Goal: Find specific page/section: Find specific page/section

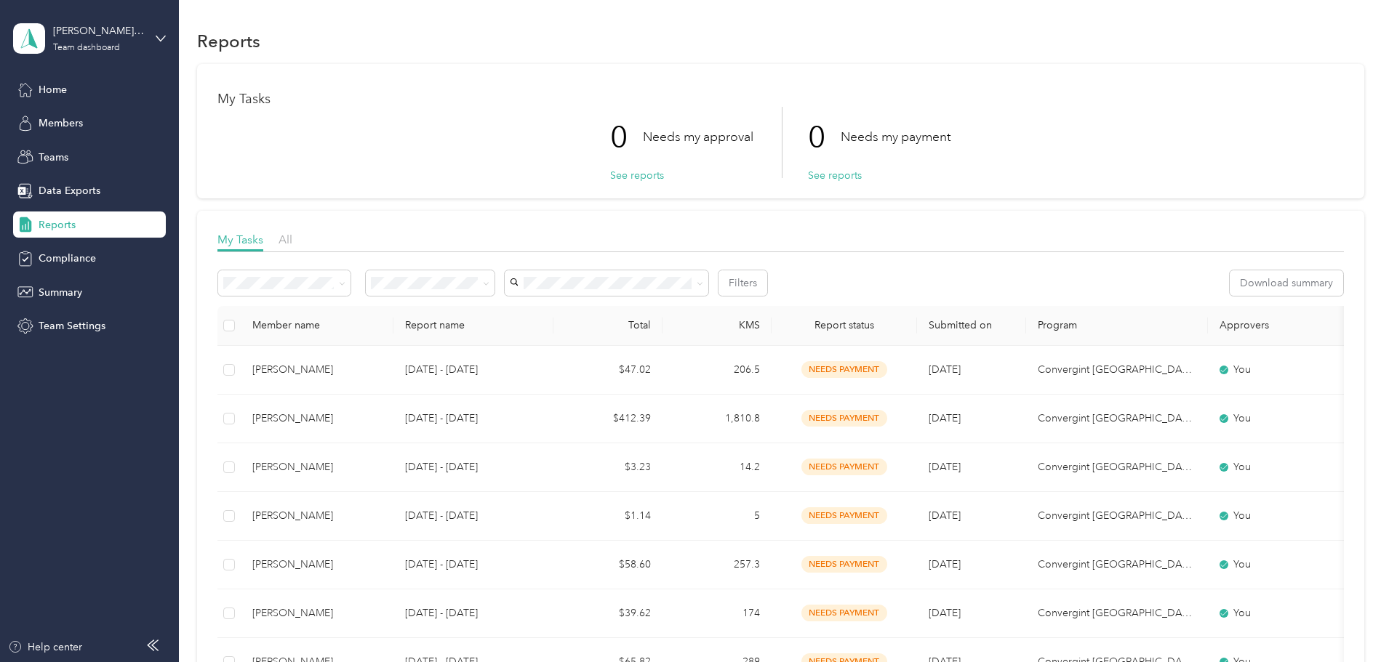
click at [63, 218] on span "Reports" at bounding box center [57, 224] width 37 height 15
click at [85, 185] on span "Data Exports" at bounding box center [70, 190] width 62 height 15
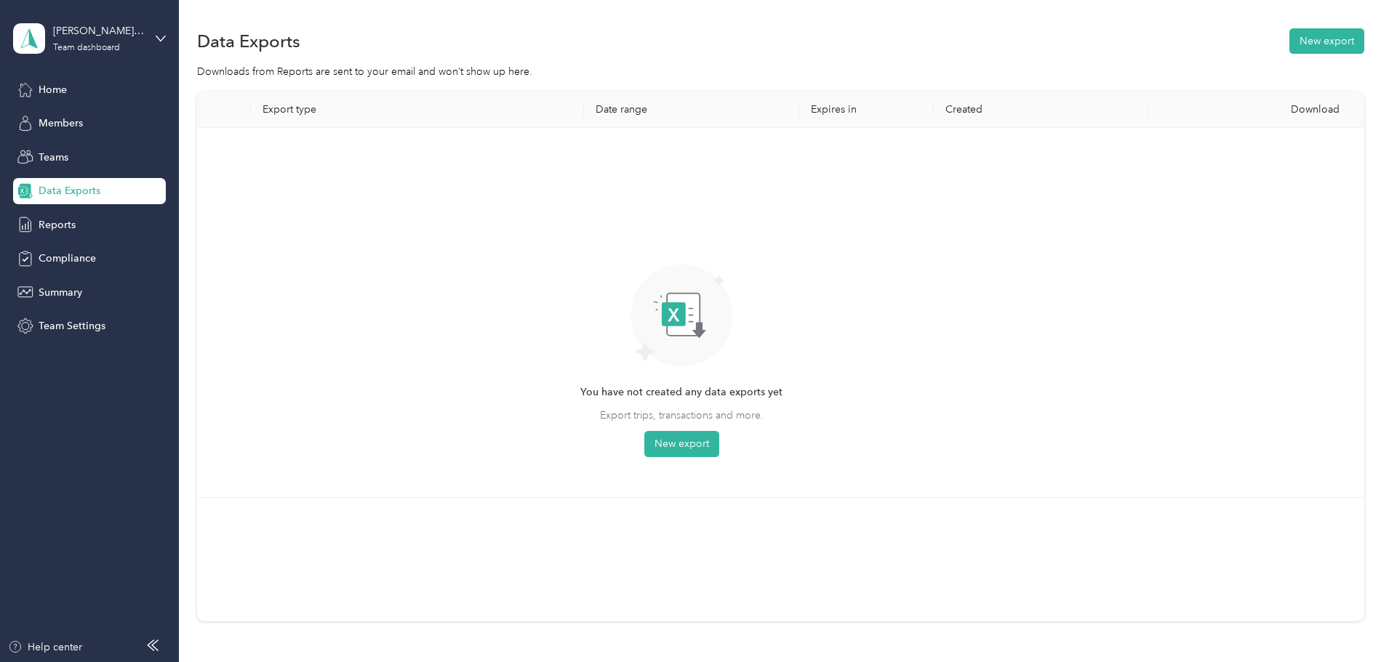
click at [81, 204] on div "Data Exports" at bounding box center [89, 191] width 153 height 26
click at [80, 215] on div "Reports" at bounding box center [89, 225] width 153 height 26
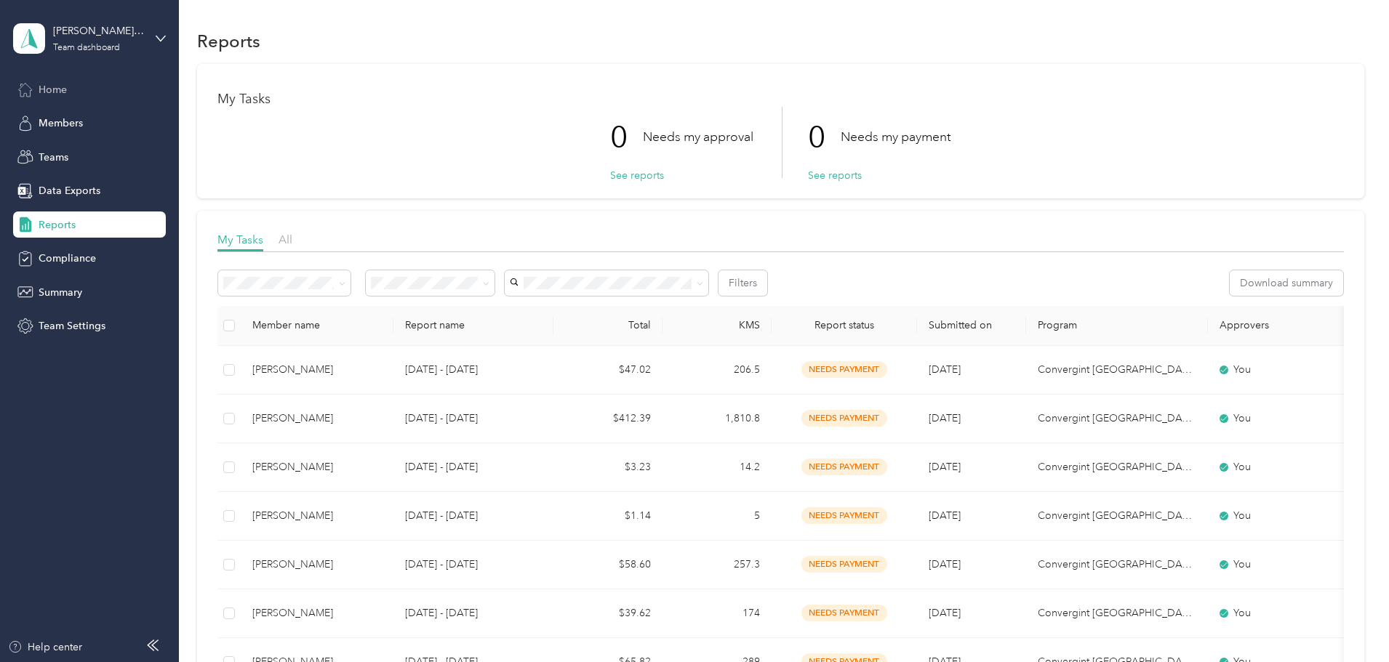
click at [49, 94] on span "Home" at bounding box center [53, 89] width 28 height 15
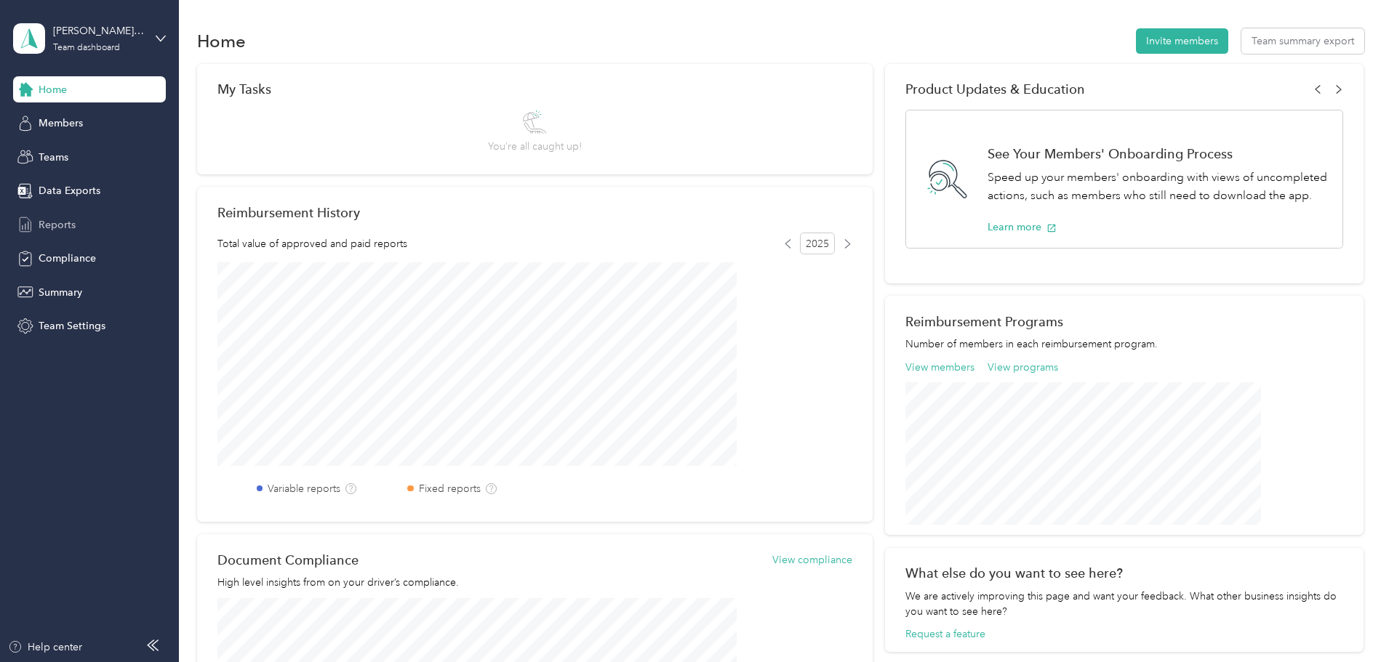
click at [60, 223] on span "Reports" at bounding box center [57, 224] width 37 height 15
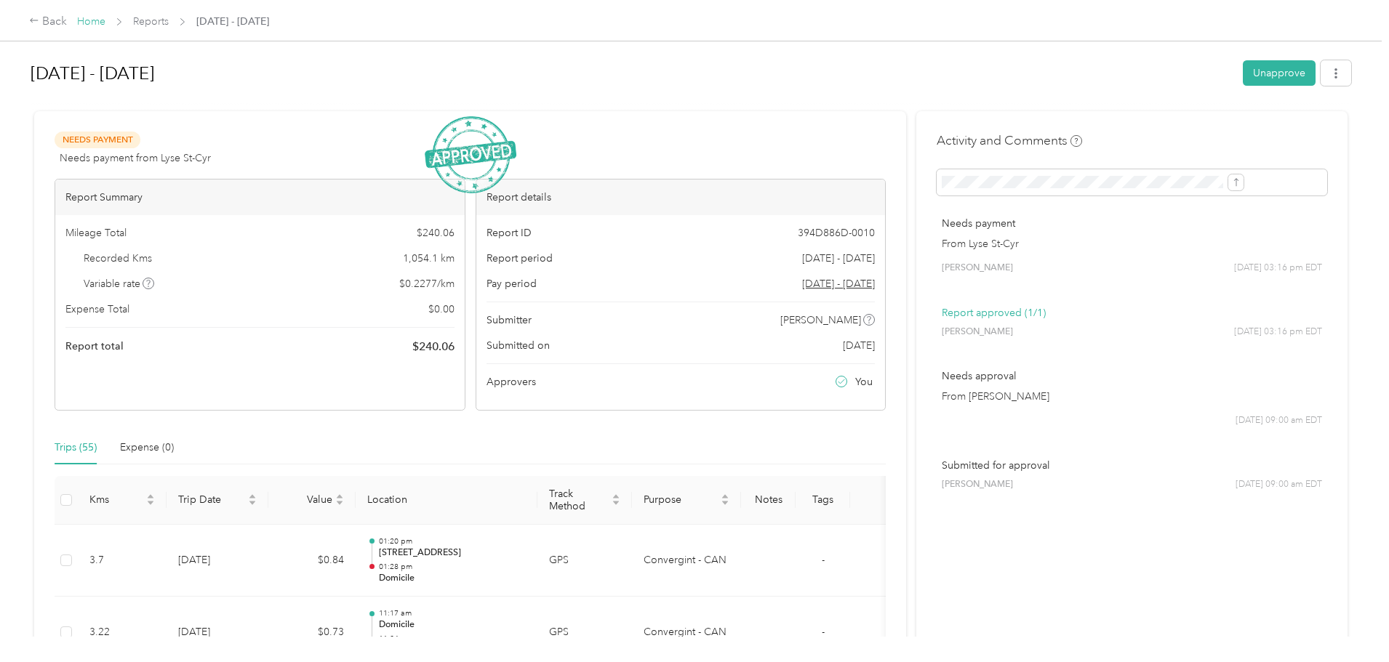
click at [105, 25] on link "Home" at bounding box center [91, 21] width 28 height 12
